Goal: Information Seeking & Learning: Learn about a topic

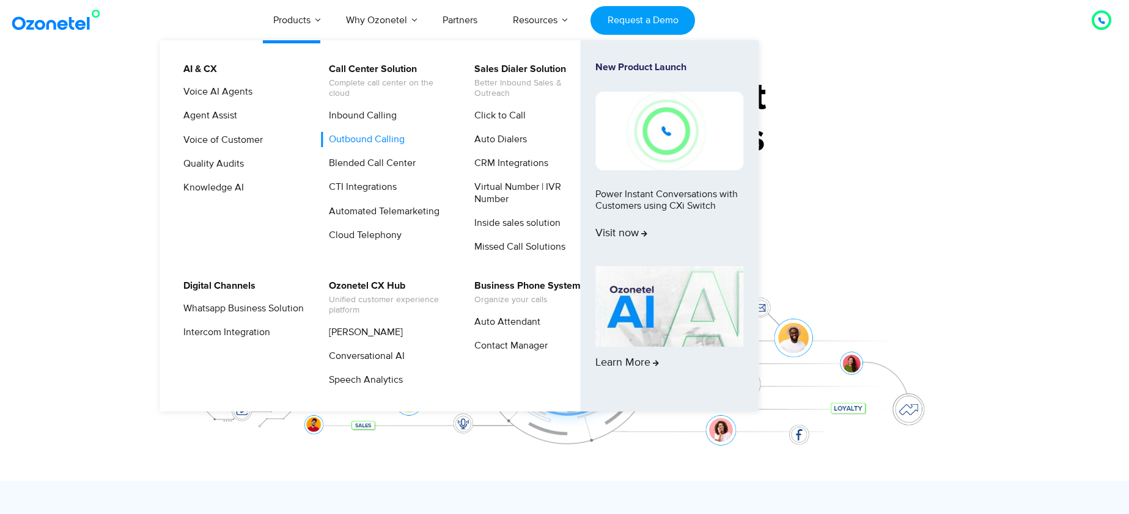
click at [378, 138] on link "Outbound Calling" at bounding box center [364, 139] width 86 height 15
click at [379, 136] on link "Outbound Calling" at bounding box center [364, 139] width 86 height 15
click at [505, 137] on link "Auto Dialers" at bounding box center [497, 139] width 62 height 15
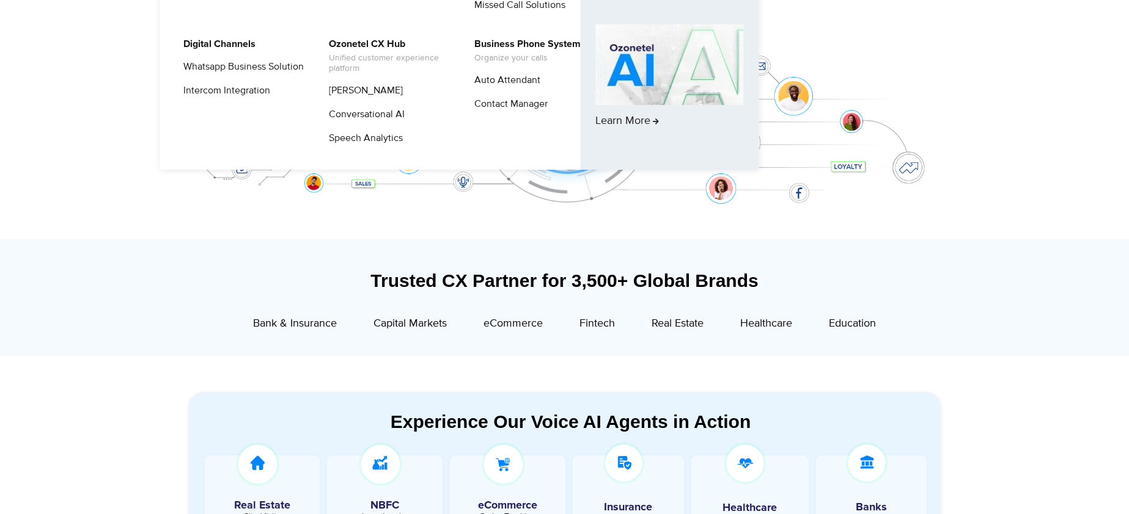
scroll to position [244, 0]
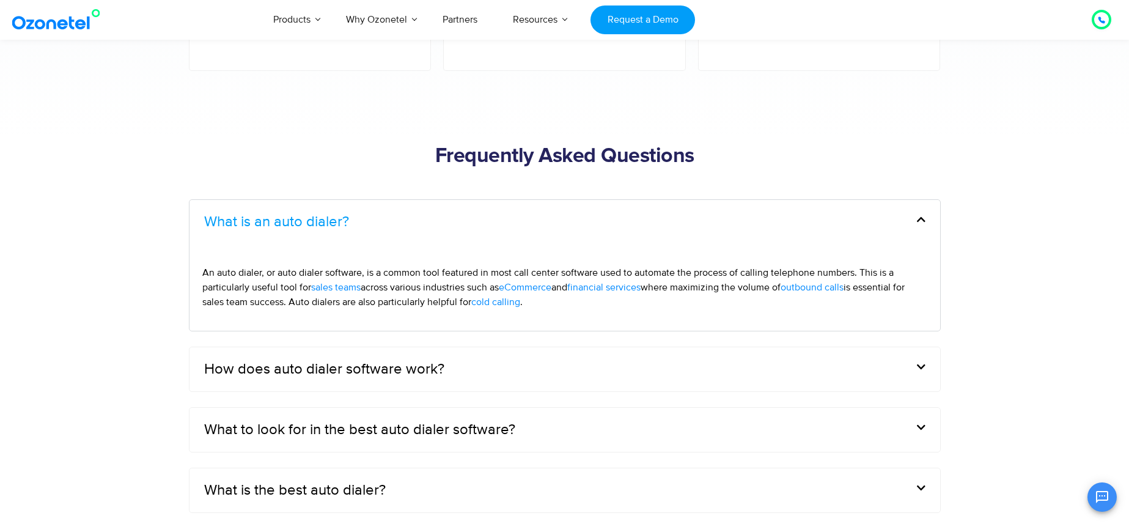
scroll to position [3544, 0]
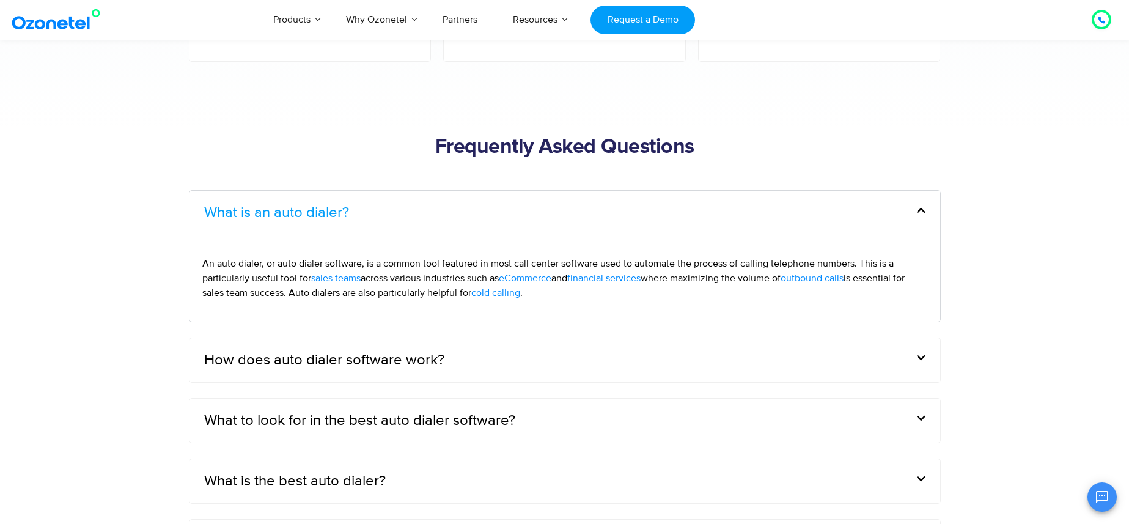
click at [640, 356] on div "How does auto dialer software work?" at bounding box center [564, 360] width 750 height 44
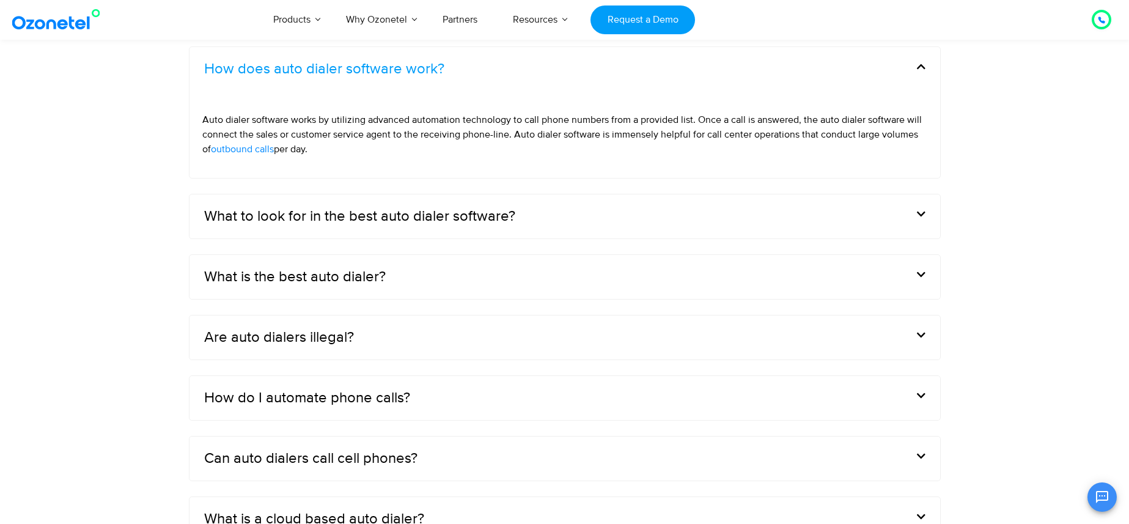
scroll to position [3666, 0]
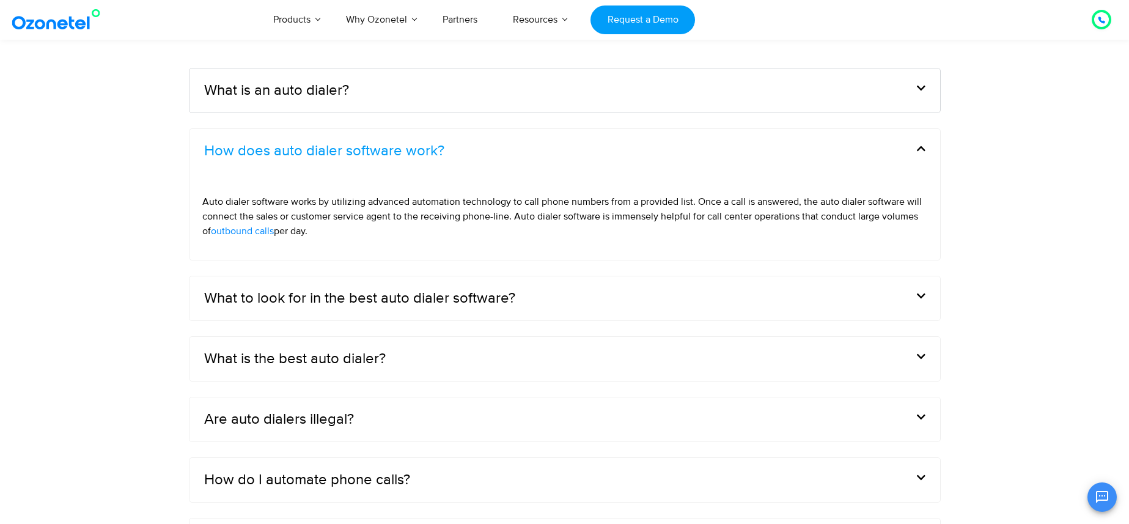
click at [578, 303] on div "What to look for in the best auto dialer software?" at bounding box center [564, 298] width 750 height 44
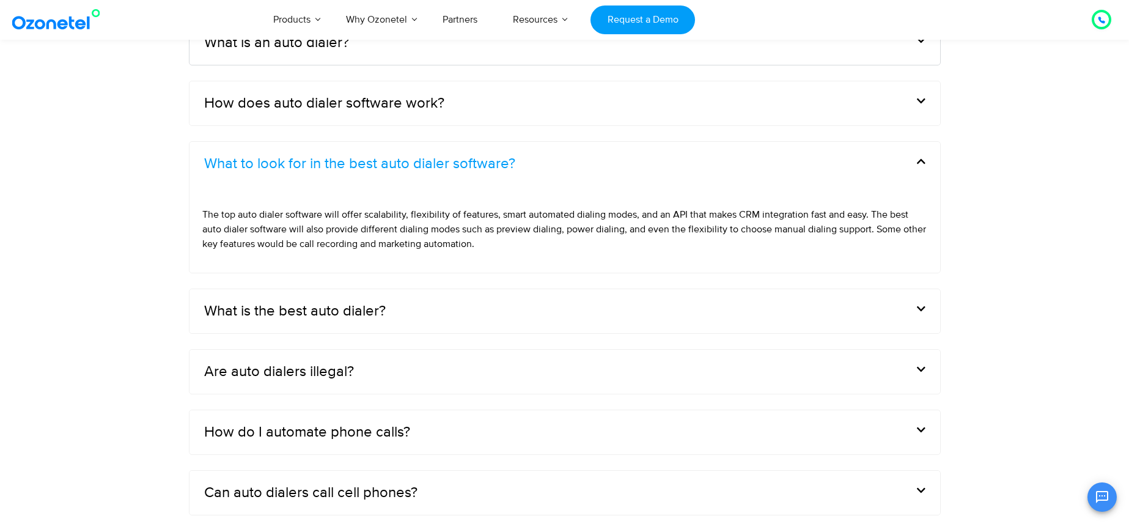
scroll to position [3788, 0]
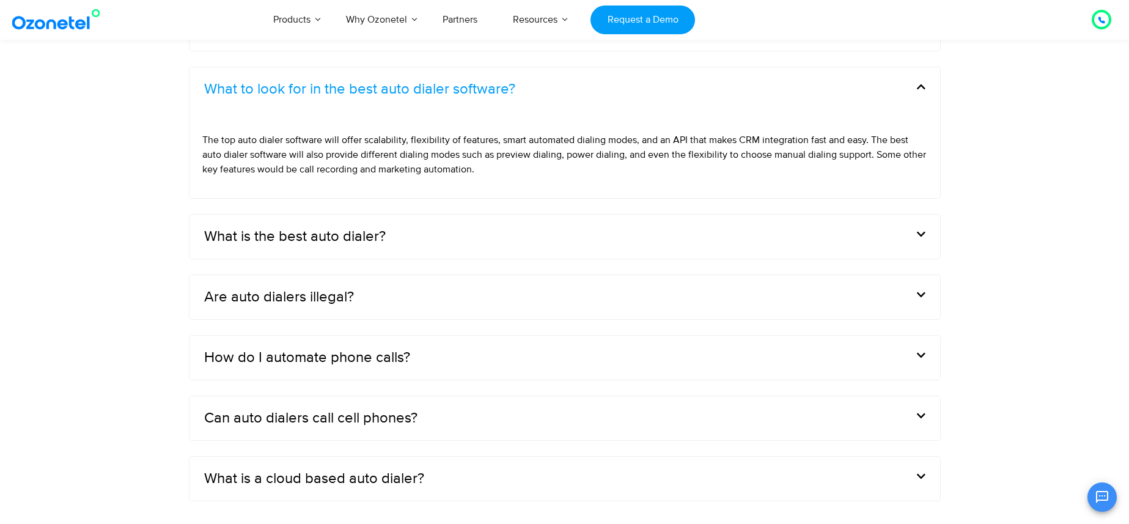
click at [570, 310] on div "Are auto dialers illegal?" at bounding box center [564, 297] width 750 height 44
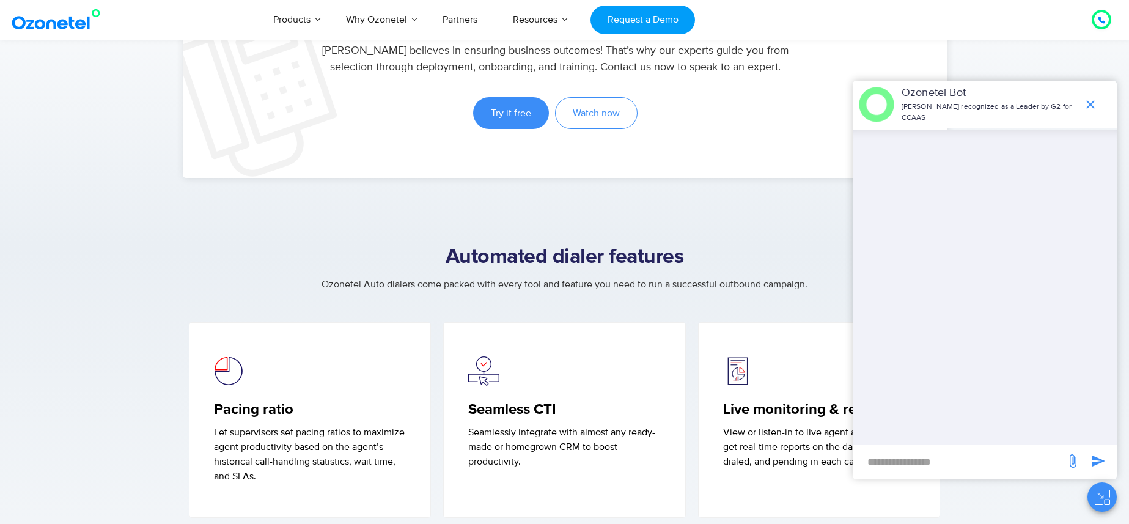
scroll to position [2486, 0]
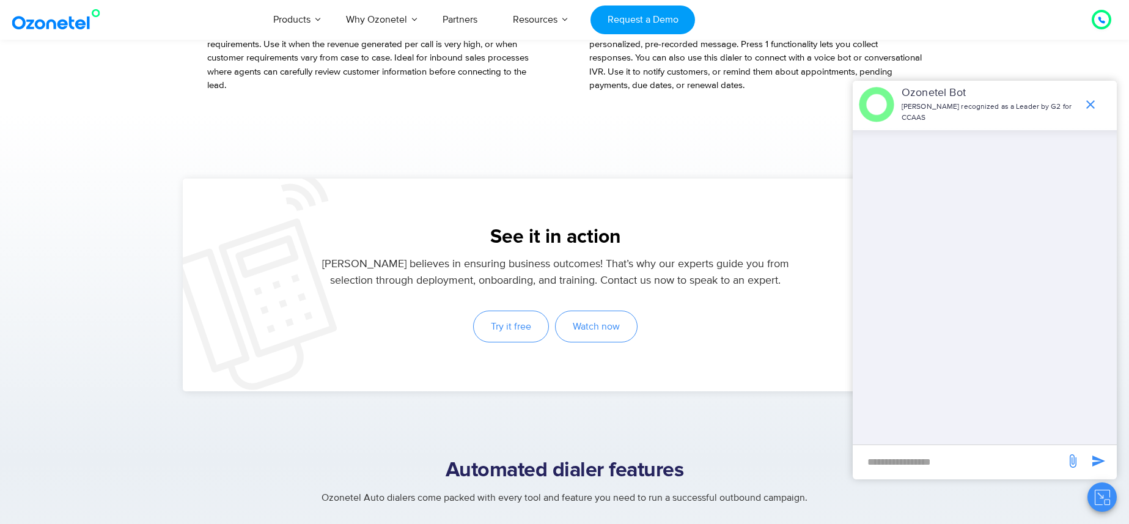
click at [520, 327] on span "Try it free" at bounding box center [511, 326] width 40 height 10
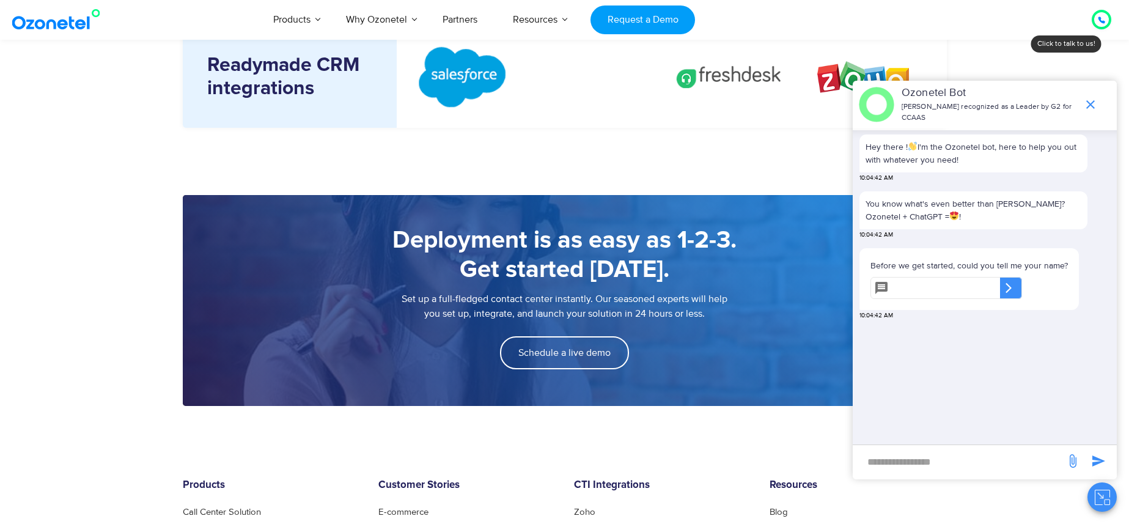
scroll to position [1833, 0]
